Goal: Task Accomplishment & Management: Use online tool/utility

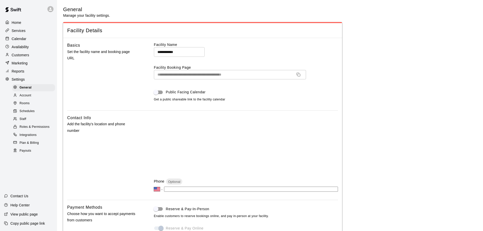
select select "**"
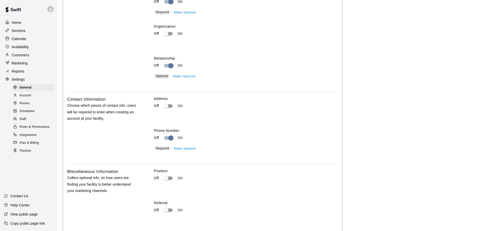
click at [16, 39] on p "Calendar" at bounding box center [19, 38] width 15 height 5
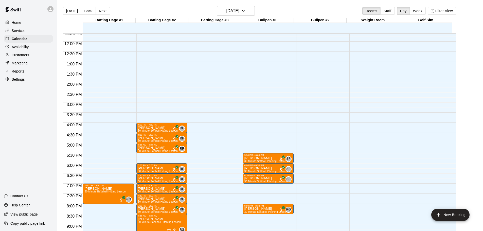
scroll to position [261, 0]
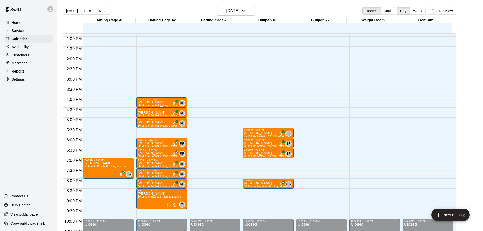
click at [167, 102] on div "Allie Niemeyer 30 Minute Softball Hitting Lesson" at bounding box center [158, 216] width 40 height 231
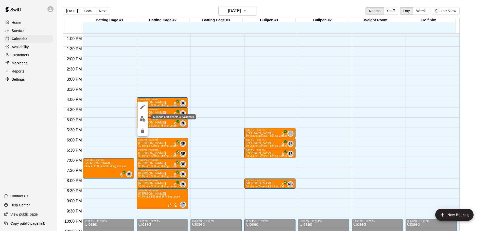
click at [143, 118] on img "edit" at bounding box center [143, 119] width 6 height 6
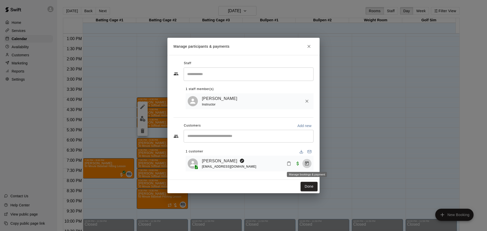
click at [308, 164] on icon "Manage bookings & payment" at bounding box center [306, 163] width 5 height 5
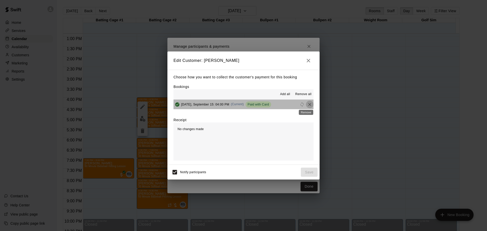
click at [308, 105] on icon "Remove" at bounding box center [309, 104] width 3 height 3
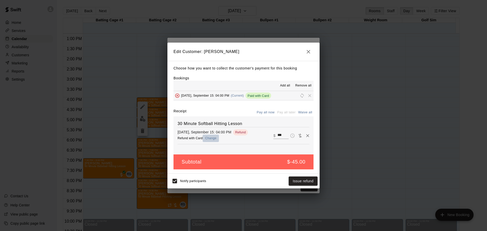
click at [207, 137] on button "Change" at bounding box center [211, 138] width 16 height 7
click at [303, 179] on button "Issue refund" at bounding box center [303, 181] width 29 height 9
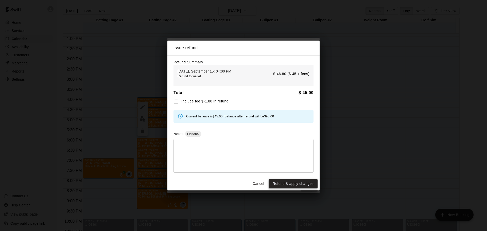
click at [287, 185] on button "Refund & apply changes" at bounding box center [293, 183] width 49 height 9
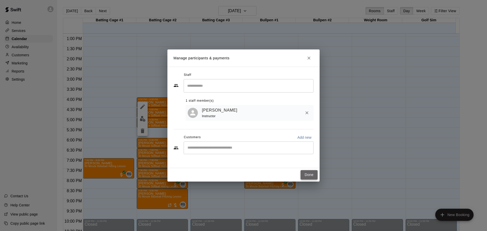
click at [310, 177] on button "Done" at bounding box center [309, 174] width 17 height 9
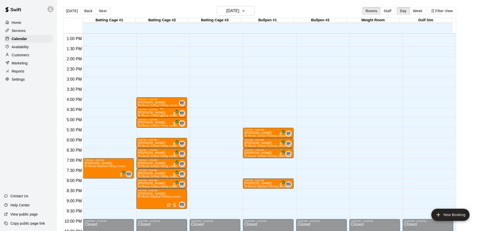
click at [168, 114] on div "Kate Stieber 30 Minute Softball Hitting Lesson" at bounding box center [158, 226] width 40 height 231
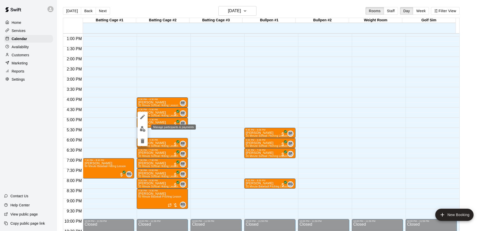
click at [143, 129] on img "edit" at bounding box center [143, 129] width 6 height 6
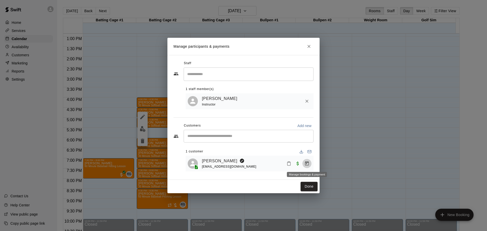
click at [309, 164] on icon "Manage bookings & payment" at bounding box center [306, 163] width 5 height 5
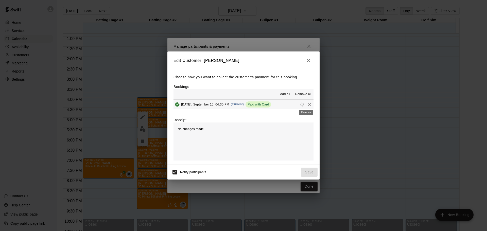
click at [308, 105] on icon "Remove" at bounding box center [309, 104] width 3 height 3
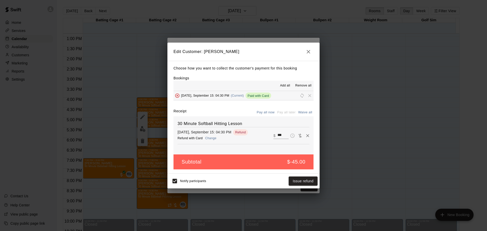
click at [215, 139] on button "Change" at bounding box center [211, 138] width 16 height 7
click at [301, 181] on button "Issue refund" at bounding box center [303, 181] width 29 height 9
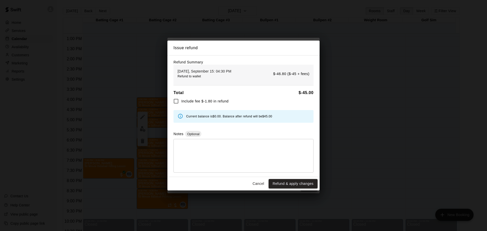
click at [290, 184] on button "Refund & apply changes" at bounding box center [293, 183] width 49 height 9
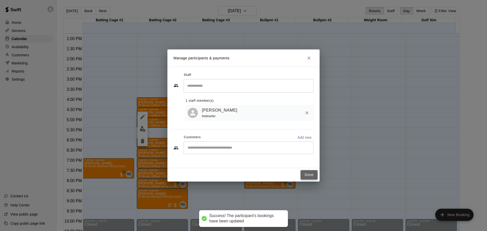
click at [305, 174] on button "Done" at bounding box center [309, 174] width 17 height 9
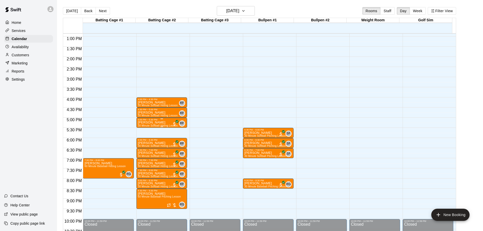
click at [165, 121] on div "5:00 PM – 5:30 PM" at bounding box center [162, 119] width 48 height 3
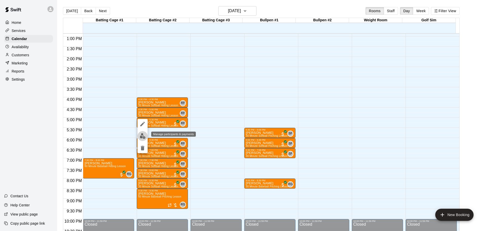
click at [144, 134] on img "edit" at bounding box center [143, 136] width 6 height 6
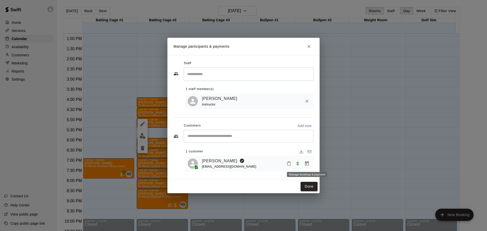
click at [308, 165] on icon "Manage bookings & payment" at bounding box center [306, 163] width 5 height 5
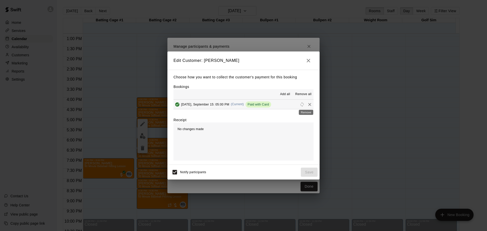
click at [307, 105] on icon "Remove" at bounding box center [309, 104] width 5 height 5
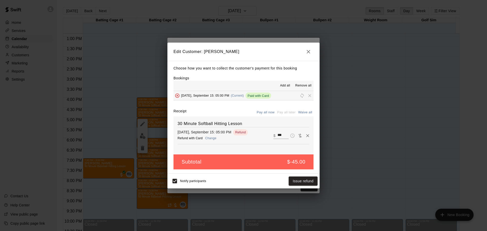
click at [214, 137] on button "Change" at bounding box center [211, 138] width 16 height 7
click at [293, 180] on button "Issue refund" at bounding box center [303, 181] width 29 height 9
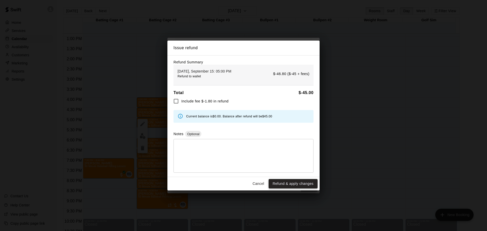
click at [290, 186] on button "Refund & apply changes" at bounding box center [293, 183] width 49 height 9
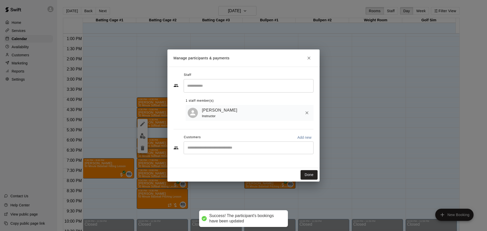
click at [310, 170] on div "Done" at bounding box center [243, 174] width 152 height 13
click at [311, 175] on button "Done" at bounding box center [309, 174] width 17 height 9
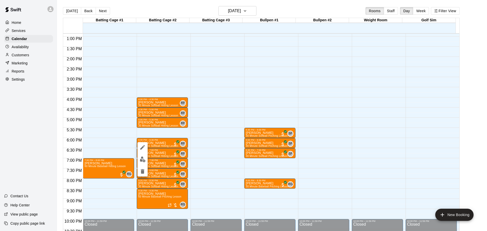
click at [142, 159] on img "edit" at bounding box center [143, 159] width 6 height 6
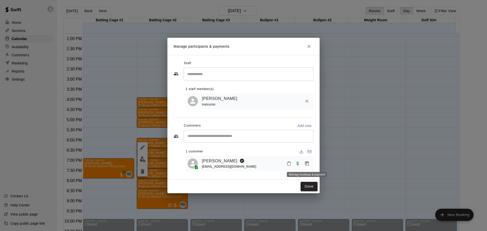
click at [307, 161] on button "Manage bookings & payment" at bounding box center [306, 163] width 9 height 9
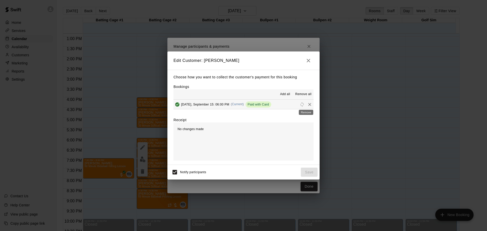
click at [307, 105] on icon "Remove" at bounding box center [309, 104] width 5 height 5
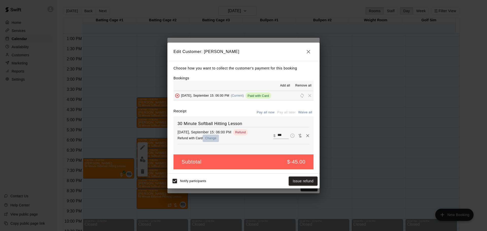
click at [210, 138] on button "Change" at bounding box center [211, 138] width 16 height 7
click at [297, 183] on button "Issue refund" at bounding box center [303, 181] width 29 height 9
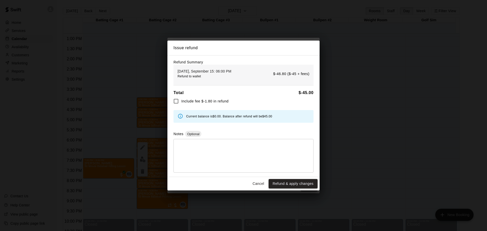
click at [294, 183] on button "Refund & apply changes" at bounding box center [293, 183] width 49 height 9
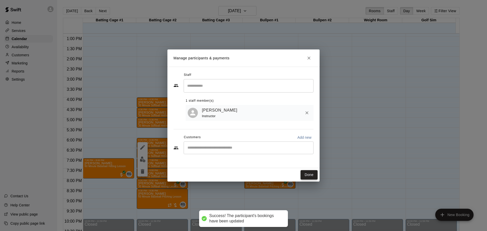
click at [316, 177] on button "Done" at bounding box center [309, 174] width 17 height 9
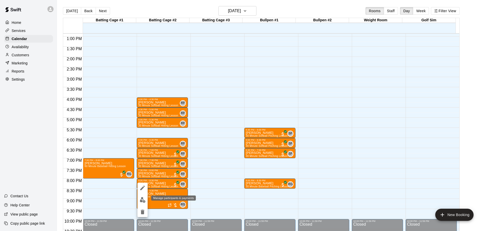
click at [141, 201] on img "edit" at bounding box center [143, 200] width 6 height 6
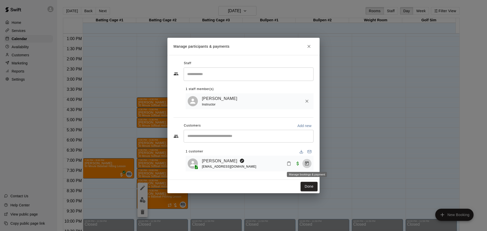
click at [305, 164] on icon "Manage bookings & payment" at bounding box center [307, 163] width 4 height 4
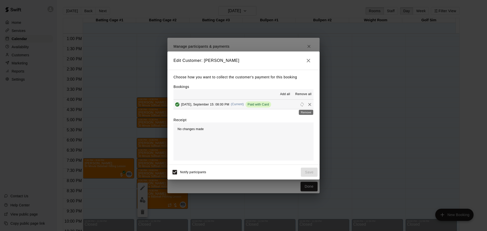
click at [307, 105] on icon "Remove" at bounding box center [309, 104] width 5 height 5
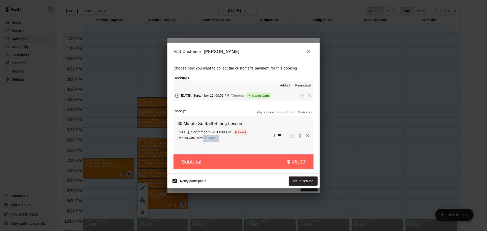
click at [212, 138] on button "Change" at bounding box center [211, 138] width 16 height 7
click at [303, 182] on button "Issue refund" at bounding box center [303, 181] width 29 height 9
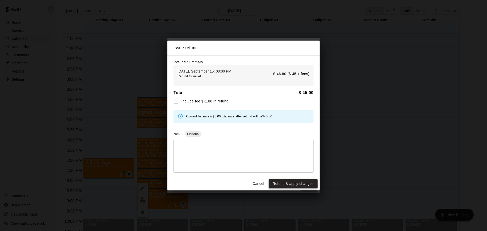
click at [294, 186] on button "Refund & apply changes" at bounding box center [293, 183] width 49 height 9
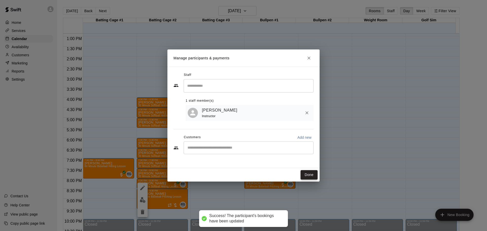
click at [312, 177] on button "Done" at bounding box center [309, 174] width 17 height 9
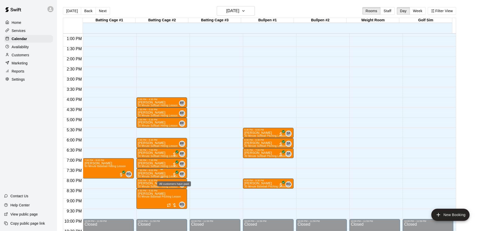
click at [177, 173] on icon "All customers have paid" at bounding box center [177, 172] width 2 height 2
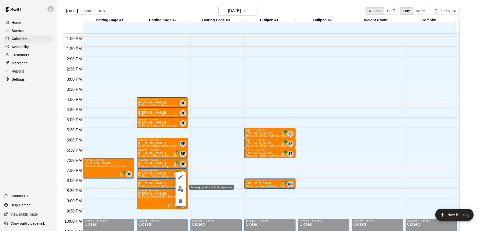
click at [179, 190] on img "edit" at bounding box center [181, 189] width 6 height 6
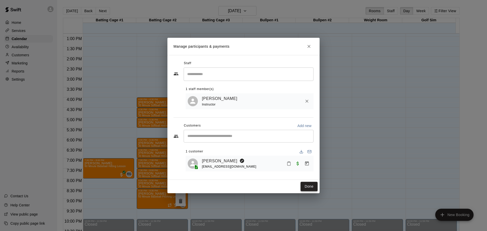
click at [312, 188] on button "Done" at bounding box center [309, 186] width 17 height 9
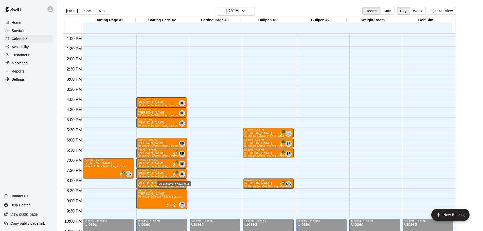
click at [176, 172] on icon "All customers have paid" at bounding box center [176, 172] width 3 height 3
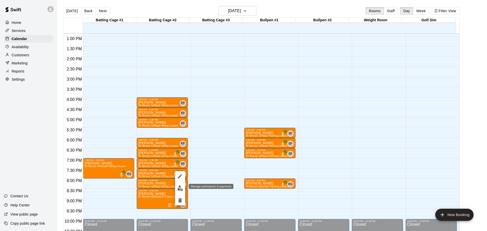
click at [180, 188] on img "edit" at bounding box center [180, 188] width 6 height 6
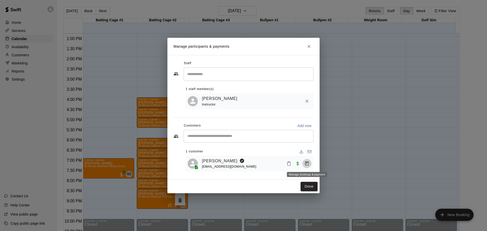
click at [308, 164] on icon "Manage bookings & payment" at bounding box center [306, 163] width 5 height 5
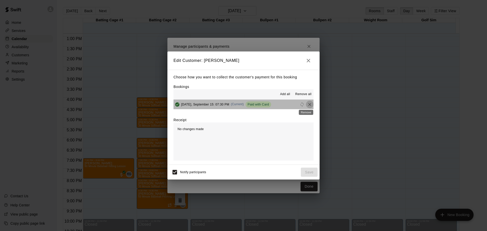
click at [307, 105] on icon "Remove" at bounding box center [309, 104] width 5 height 5
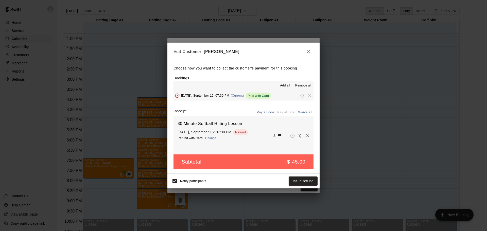
click at [215, 138] on button "Change" at bounding box center [211, 138] width 16 height 7
click at [302, 180] on button "Issue refund" at bounding box center [303, 181] width 29 height 9
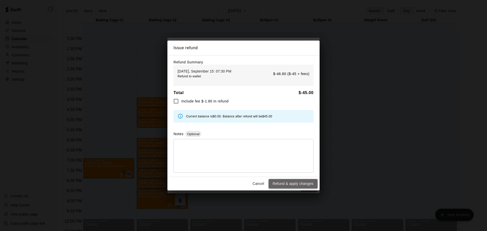
click at [288, 187] on button "Refund & apply changes" at bounding box center [293, 183] width 49 height 9
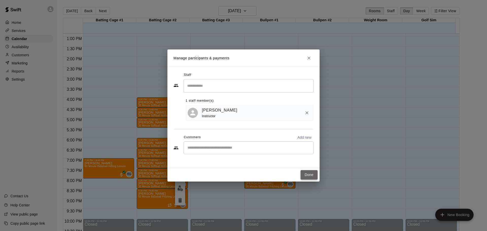
click at [313, 173] on button "Done" at bounding box center [309, 174] width 17 height 9
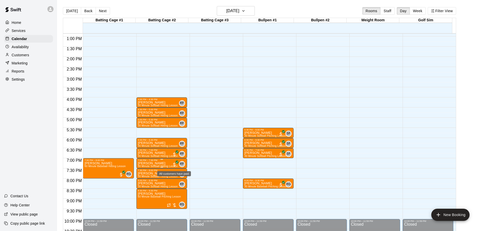
click at [176, 162] on icon "All customers have paid" at bounding box center [176, 162] width 3 height 3
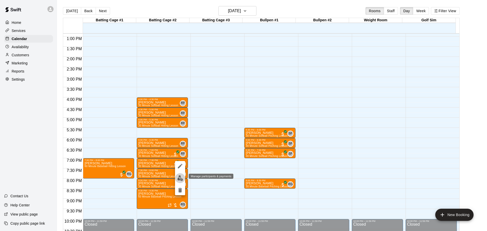
click at [180, 179] on img "edit" at bounding box center [180, 178] width 6 height 6
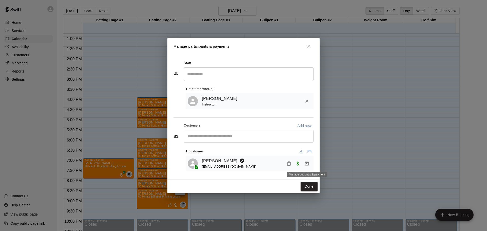
click at [307, 163] on icon "Manage bookings & payment" at bounding box center [307, 163] width 4 height 4
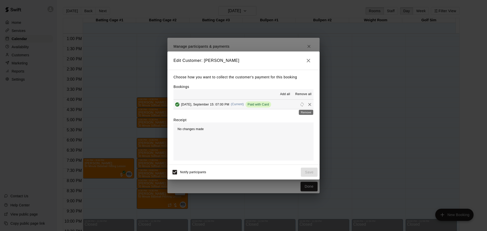
click at [307, 104] on icon "Remove" at bounding box center [309, 104] width 5 height 5
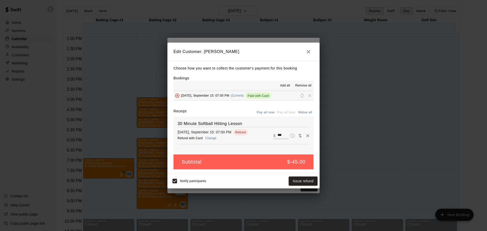
click at [210, 139] on button "Change" at bounding box center [211, 138] width 16 height 7
click at [302, 181] on button "Issue refund" at bounding box center [303, 181] width 29 height 9
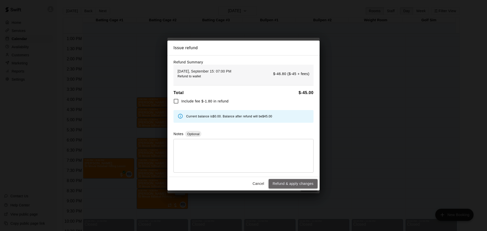
click at [296, 185] on button "Refund & apply changes" at bounding box center [293, 183] width 49 height 9
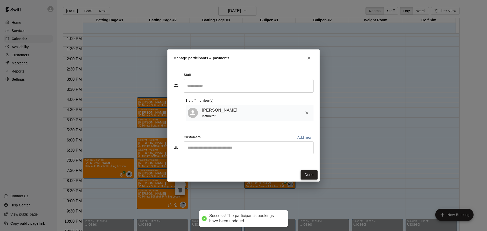
click at [310, 174] on button "Done" at bounding box center [309, 174] width 17 height 9
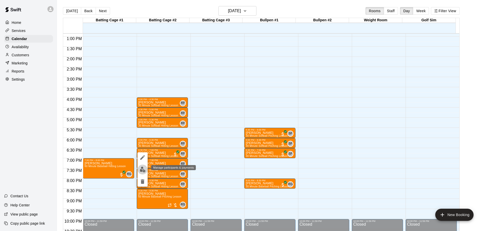
click at [142, 169] on img "edit" at bounding box center [143, 170] width 6 height 6
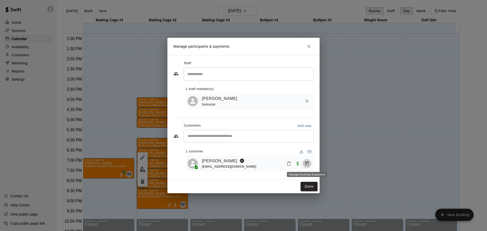
click at [307, 163] on icon "Manage bookings & payment" at bounding box center [307, 163] width 4 height 4
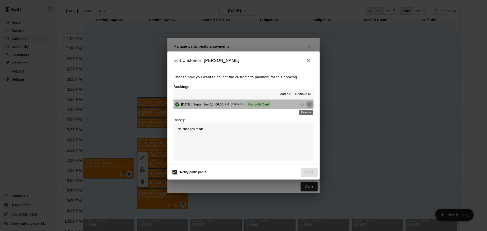
click at [307, 105] on icon "Remove" at bounding box center [309, 104] width 5 height 5
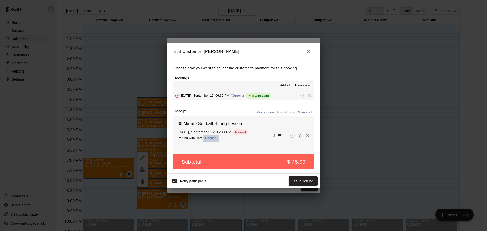
click at [210, 139] on button "Change" at bounding box center [211, 138] width 16 height 7
click at [295, 180] on button "Issue refund" at bounding box center [303, 181] width 29 height 9
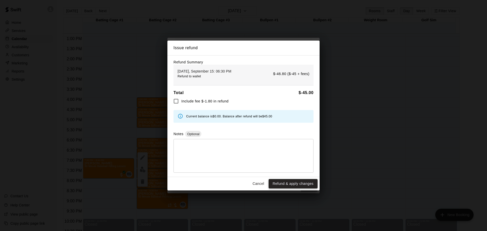
click at [277, 184] on button "Refund & apply changes" at bounding box center [293, 183] width 49 height 9
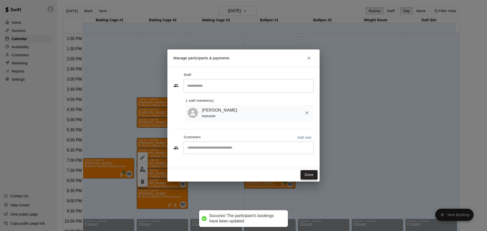
click at [309, 176] on button "Done" at bounding box center [309, 174] width 17 height 9
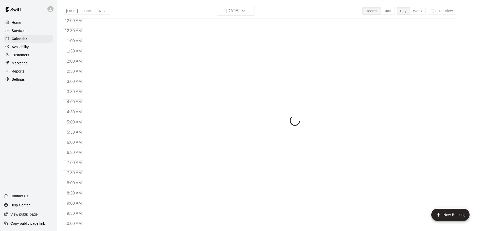
scroll to position [238, 0]
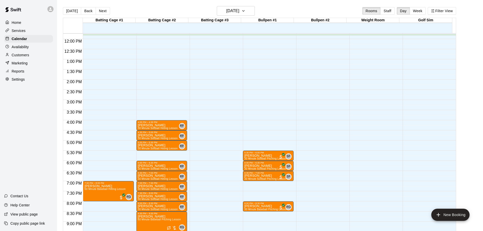
click at [20, 72] on p "Reports" at bounding box center [18, 71] width 13 height 5
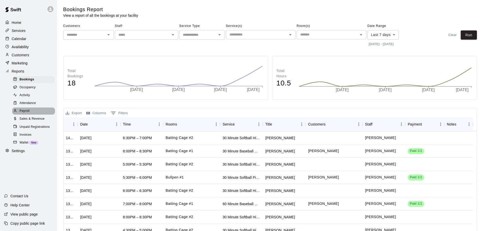
click at [28, 113] on span "Payroll" at bounding box center [25, 111] width 10 height 5
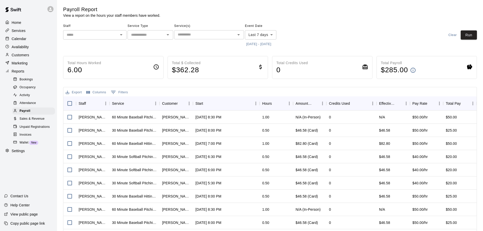
click at [120, 31] on button "Open" at bounding box center [121, 34] width 7 height 7
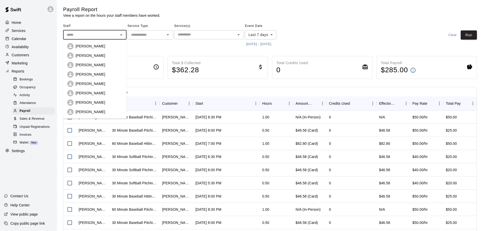
click at [101, 102] on div "[PERSON_NAME]" at bounding box center [99, 102] width 47 height 5
type input "**********"
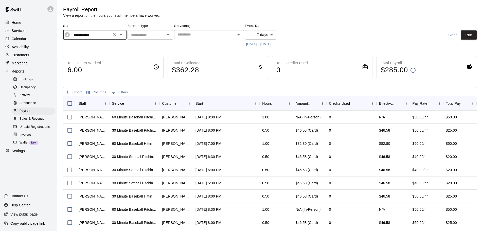
click at [267, 32] on body "**********" at bounding box center [241, 133] width 483 height 267
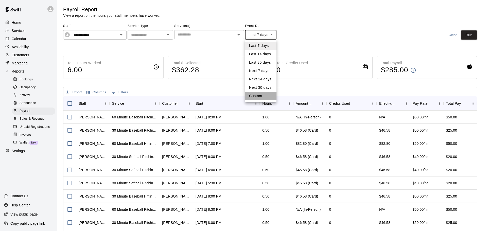
click at [259, 94] on li "Custom" at bounding box center [260, 96] width 31 height 8
type input "******"
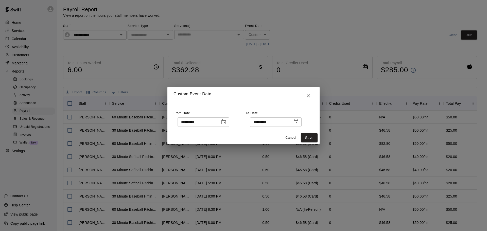
click at [214, 124] on input "**********" at bounding box center [197, 121] width 39 height 9
click at [229, 122] on button "Choose date, selected date is Sep 8, 2025" at bounding box center [224, 122] width 10 height 10
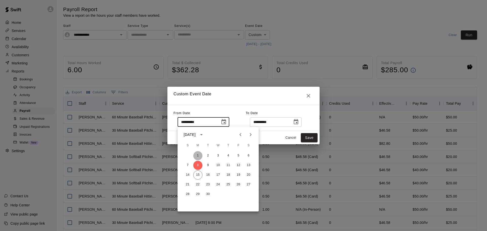
click at [196, 156] on button "1" at bounding box center [197, 155] width 9 height 9
type input "**********"
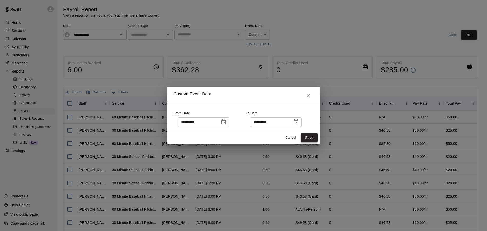
click at [308, 134] on button "Save" at bounding box center [309, 137] width 17 height 9
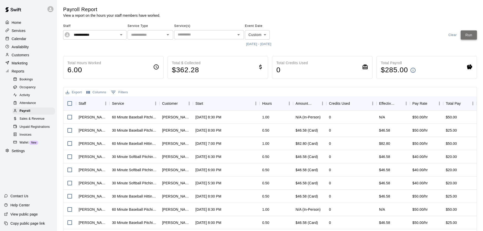
click at [473, 35] on button "Run" at bounding box center [469, 34] width 16 height 9
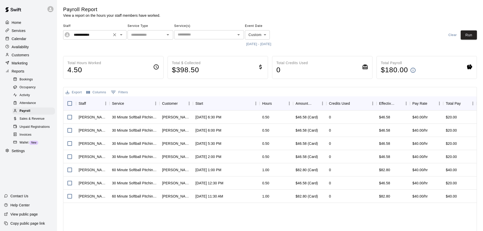
click at [120, 31] on button "Open" at bounding box center [121, 34] width 7 height 7
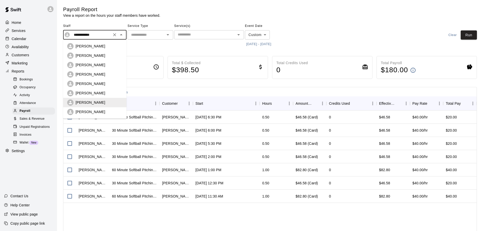
click at [89, 73] on p "[PERSON_NAME]" at bounding box center [91, 74] width 30 height 5
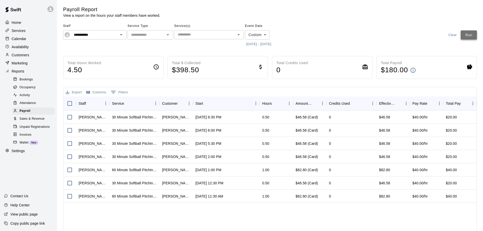
click at [470, 36] on button "Run" at bounding box center [469, 34] width 16 height 9
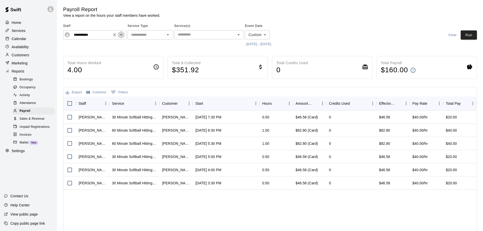
click at [119, 37] on icon "Open" at bounding box center [121, 35] width 6 height 6
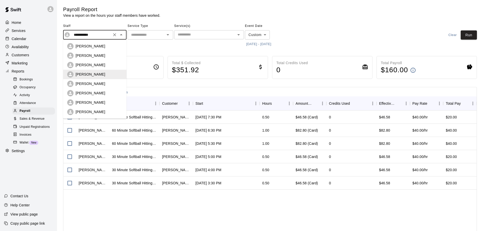
click at [110, 111] on div "[PERSON_NAME]" at bounding box center [99, 111] width 47 height 5
type input "**********"
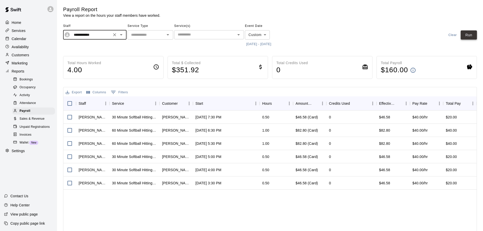
click at [470, 34] on button "Run" at bounding box center [469, 34] width 16 height 9
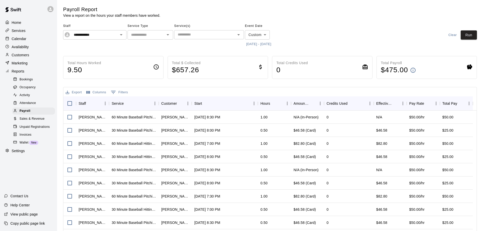
click at [259, 32] on body "**********" at bounding box center [241, 133] width 483 height 267
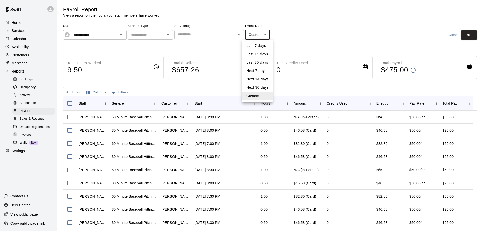
click at [249, 96] on li "Custom" at bounding box center [257, 96] width 30 height 8
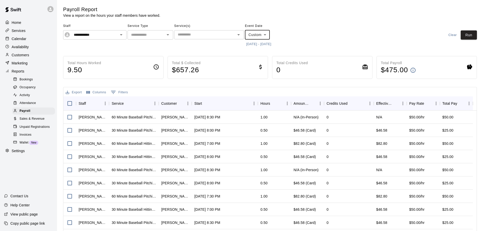
click at [268, 44] on button "[DATE] - [DATE]" at bounding box center [259, 44] width 28 height 8
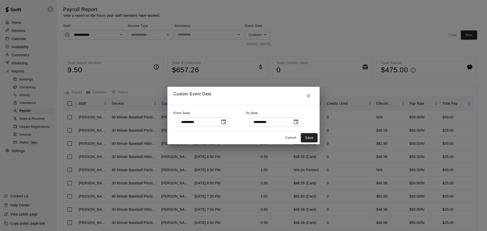
click at [298, 121] on icon "Choose date, selected date is Sep 15, 2025" at bounding box center [296, 121] width 5 height 5
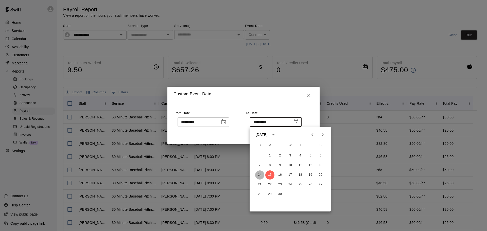
click at [261, 175] on button "14" at bounding box center [259, 174] width 9 height 9
type input "**********"
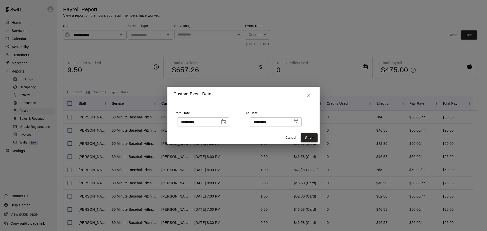
click at [315, 136] on button "Save" at bounding box center [309, 137] width 17 height 9
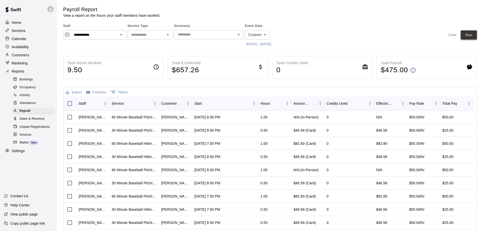
click at [470, 33] on button "Run" at bounding box center [469, 34] width 16 height 9
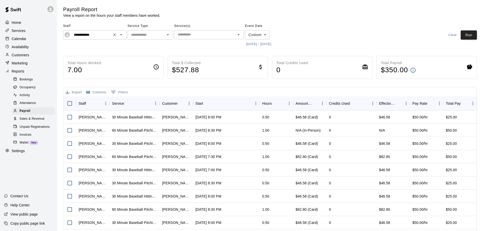
click at [86, 33] on input "**********" at bounding box center [91, 35] width 38 height 6
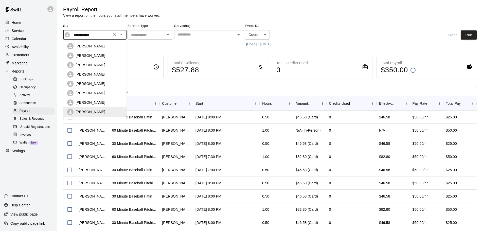
click at [89, 102] on p "[PERSON_NAME]" at bounding box center [91, 102] width 30 height 5
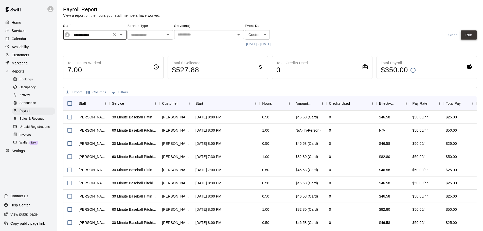
click at [468, 32] on button "Run" at bounding box center [469, 34] width 16 height 9
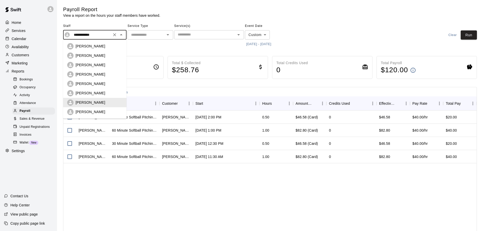
click at [93, 32] on input "**********" at bounding box center [91, 35] width 38 height 6
click at [101, 72] on div "[PERSON_NAME]" at bounding box center [99, 74] width 47 height 5
type input "**********"
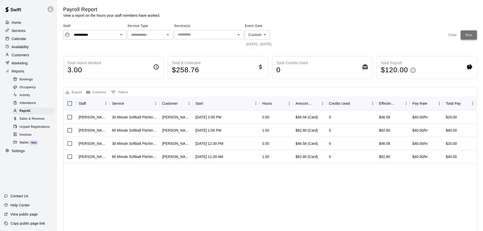
click at [464, 34] on button "Run" at bounding box center [469, 34] width 16 height 9
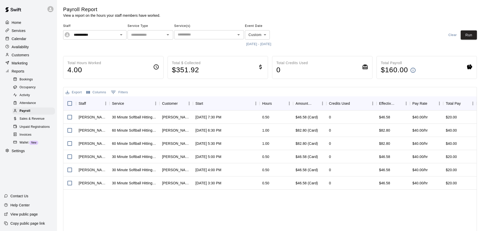
click at [75, 92] on button "Export" at bounding box center [73, 93] width 19 height 8
click at [82, 111] on li "Print" at bounding box center [83, 111] width 39 height 8
click at [77, 94] on button "Export" at bounding box center [73, 93] width 19 height 8
click at [81, 101] on li "Download as CSV" at bounding box center [83, 102] width 39 height 8
click at [120, 93] on button "0 Filters" at bounding box center [120, 92] width 20 height 8
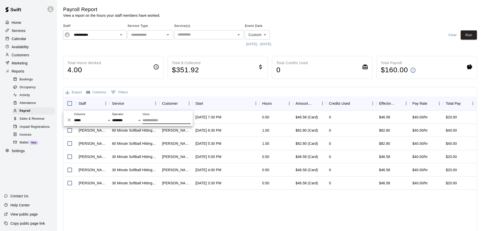
click at [120, 93] on button "0 Filters" at bounding box center [120, 92] width 20 height 8
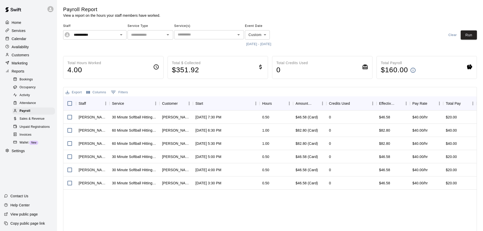
click at [103, 94] on button "Columns" at bounding box center [96, 93] width 22 height 8
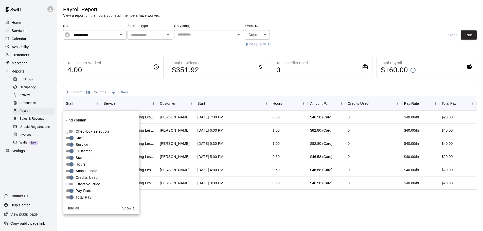
click at [201, 203] on div "[PERSON_NAME] 30 Minute Softball Hitting Lesson [PERSON_NAME] [DATE] 7:30 PM 0.…" at bounding box center [269, 181] width 413 height 140
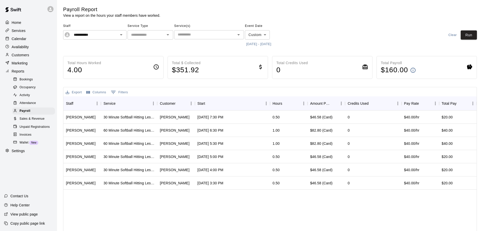
click at [77, 92] on button "Export" at bounding box center [73, 93] width 19 height 8
click at [80, 99] on li "Download as CSV" at bounding box center [83, 102] width 39 height 8
click at [95, 38] on div "**********" at bounding box center [94, 34] width 63 height 9
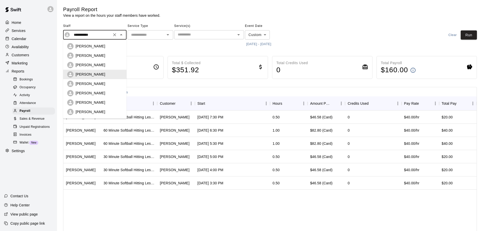
click at [95, 38] on div "**********" at bounding box center [94, 34] width 63 height 9
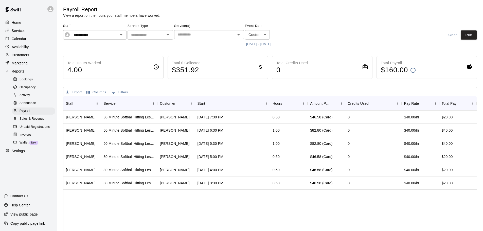
click at [111, 21] on main "**********" at bounding box center [270, 135] width 414 height 258
